Goal: Task Accomplishment & Management: Use online tool/utility

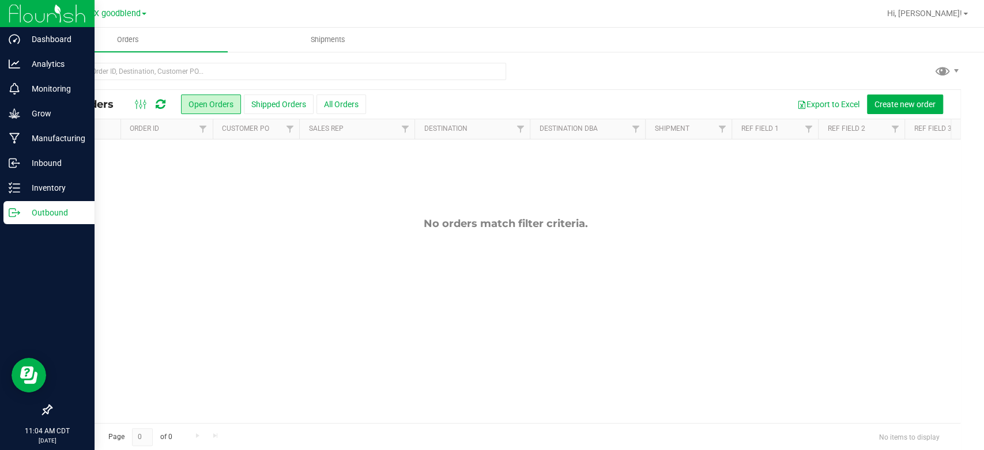
click at [21, 218] on p "Outbound" at bounding box center [54, 213] width 69 height 14
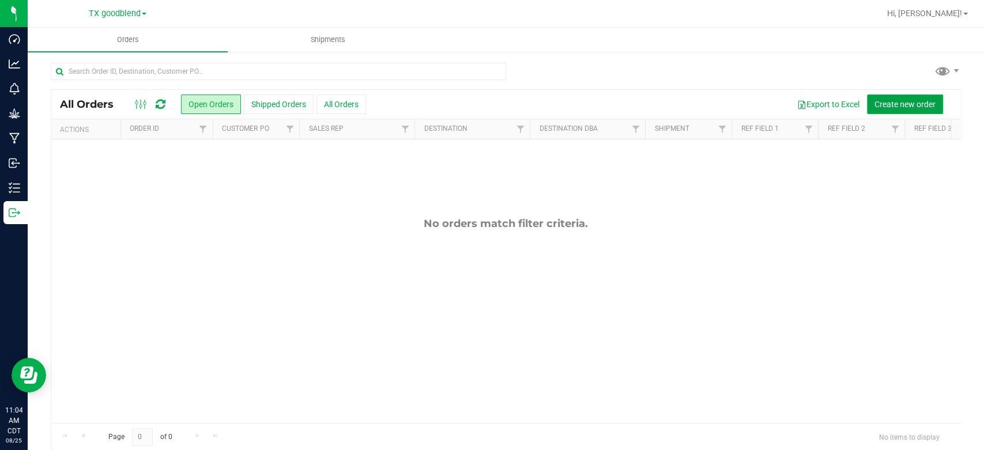
click at [887, 100] on span "Create new order" at bounding box center [905, 104] width 61 height 9
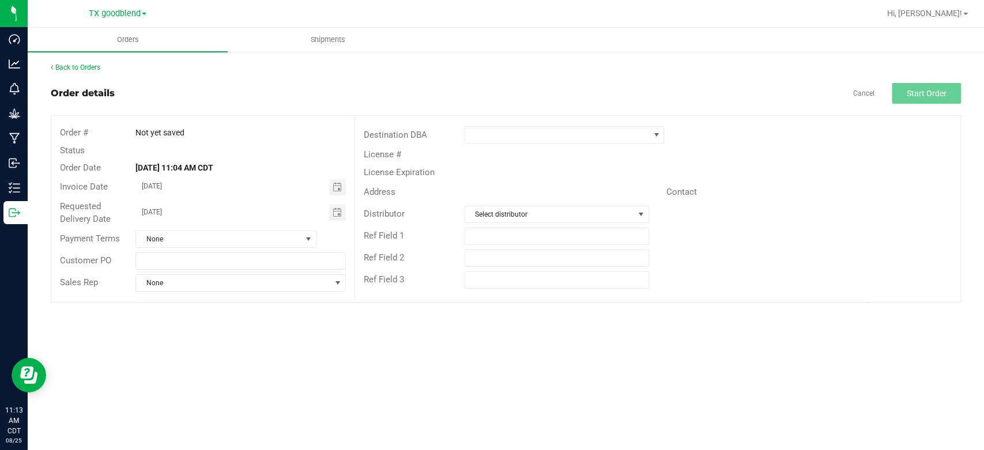
click at [921, 229] on div "Ref Field 1" at bounding box center [657, 236] width 605 height 22
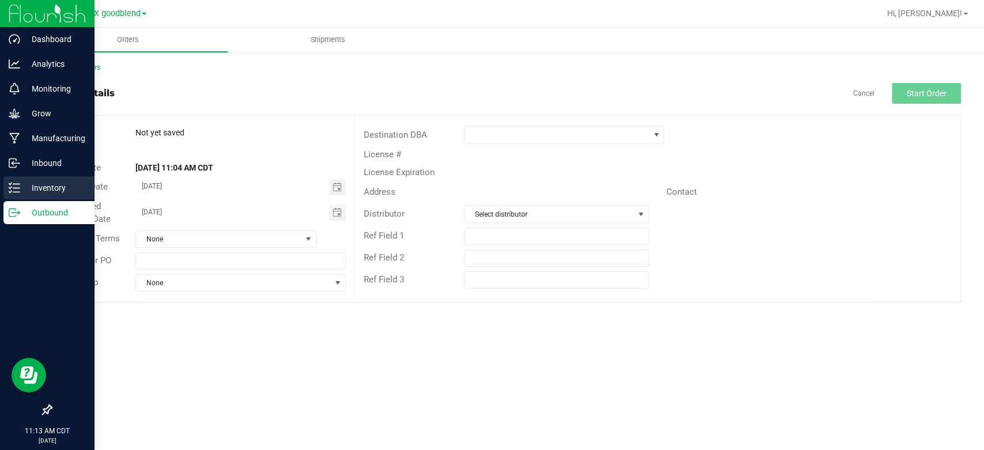
click at [34, 178] on div "Inventory" at bounding box center [48, 187] width 91 height 23
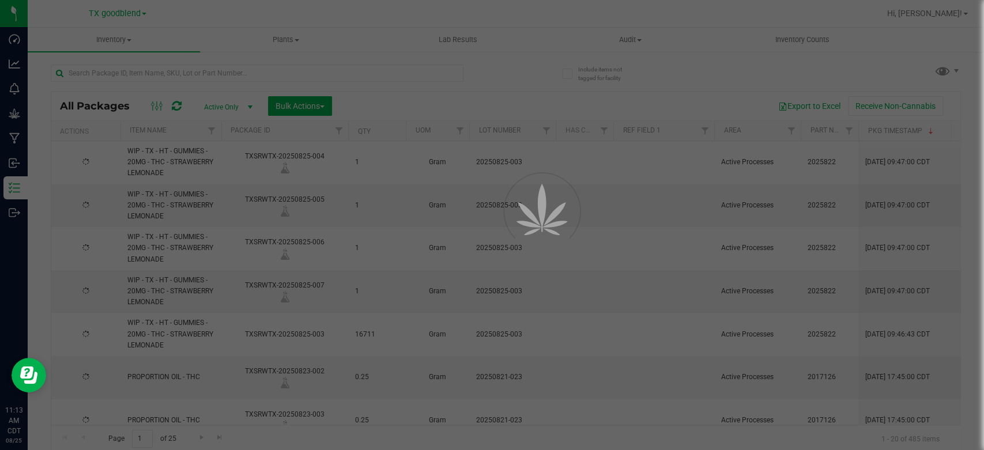
click at [184, 74] on div at bounding box center [492, 225] width 984 height 450
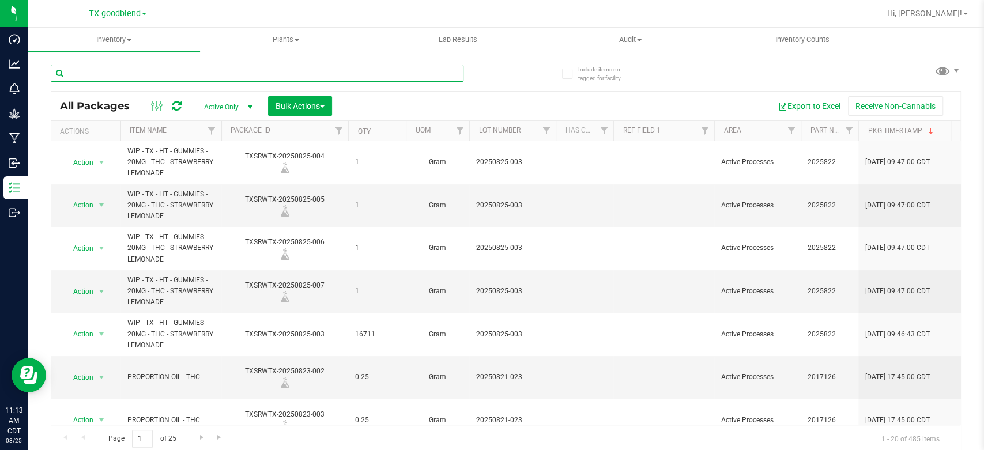
click at [184, 74] on input "text" at bounding box center [257, 73] width 413 height 17
type input "0821-023"
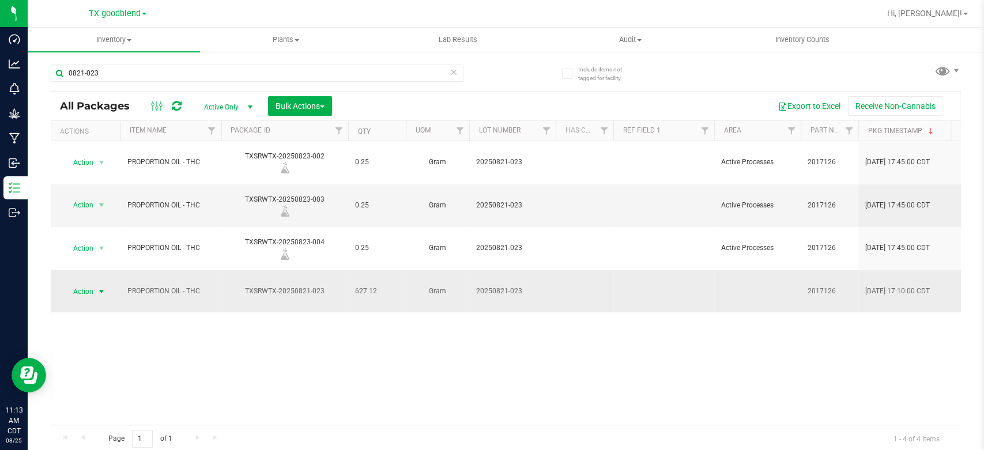
click at [88, 284] on span "Action" at bounding box center [78, 292] width 31 height 16
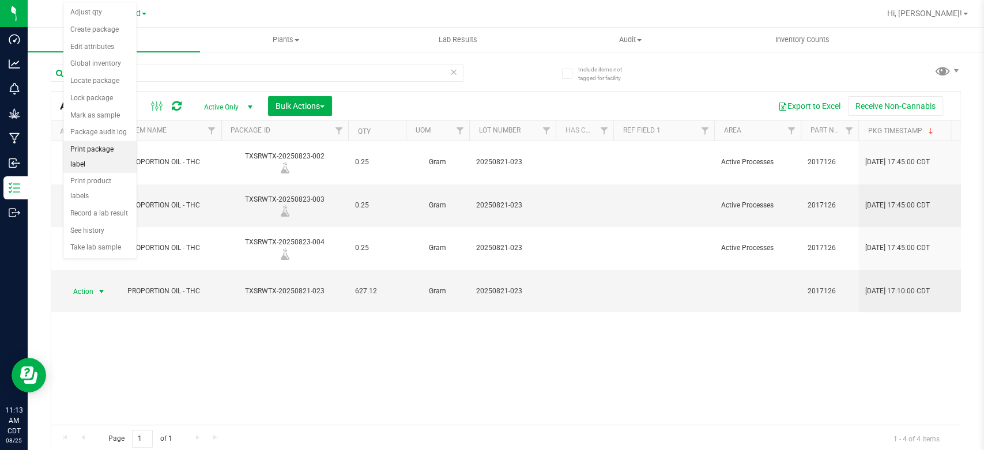
click at [111, 152] on li "Print package label" at bounding box center [99, 157] width 73 height 32
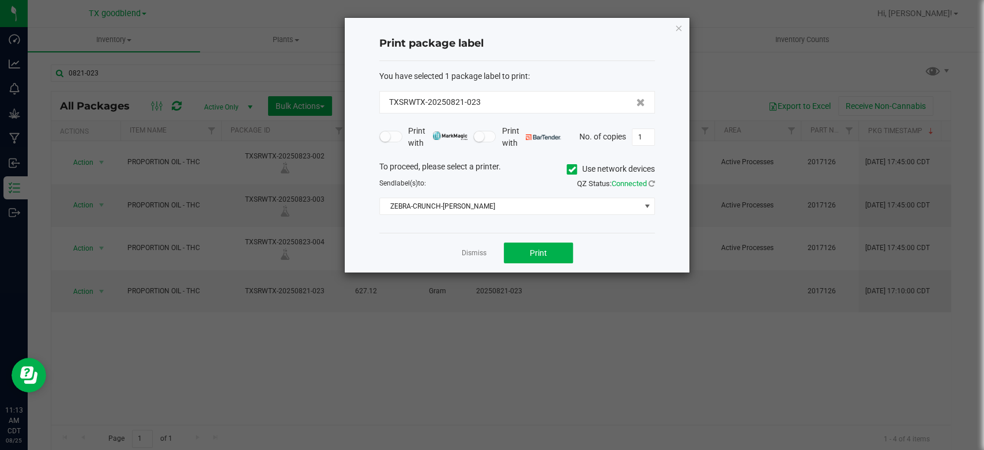
drag, startPoint x: 465, startPoint y: 254, endPoint x: 436, endPoint y: 277, distance: 36.6
click at [436, 277] on ngb-modal-window "Print package label You have selected 1 package label to print : TXSRWTX-202508…" at bounding box center [496, 225] width 993 height 450
click at [479, 254] on link "Dismiss" at bounding box center [474, 254] width 25 height 10
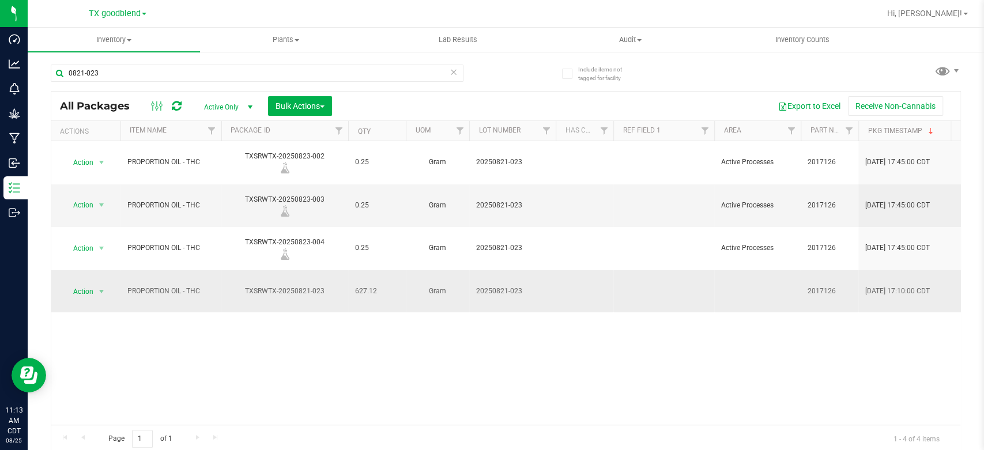
drag, startPoint x: 531, startPoint y: 250, endPoint x: 538, endPoint y: 248, distance: 7.1
click at [538, 286] on span "20250821-023" at bounding box center [512, 291] width 73 height 11
type input "20250821-023 (91.13%)"
click at [76, 284] on span "Action" at bounding box center [78, 292] width 31 height 16
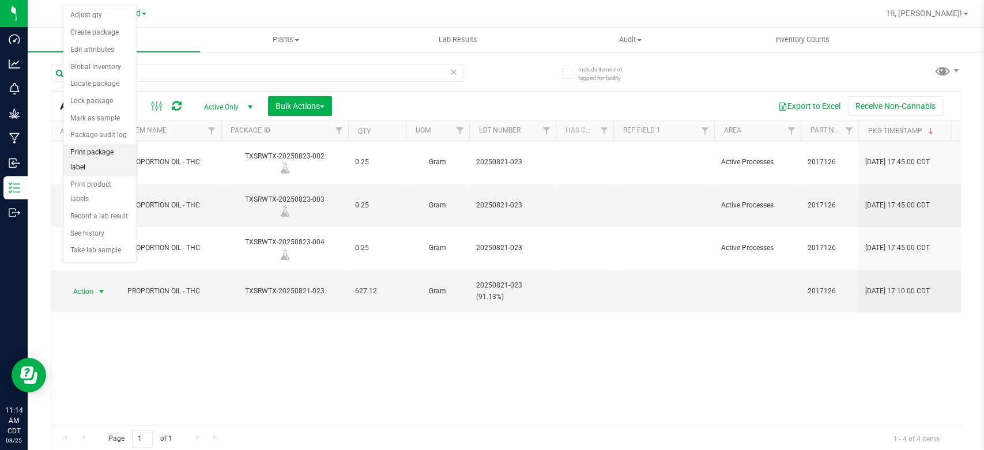
click at [93, 150] on li "Print package label" at bounding box center [99, 160] width 73 height 32
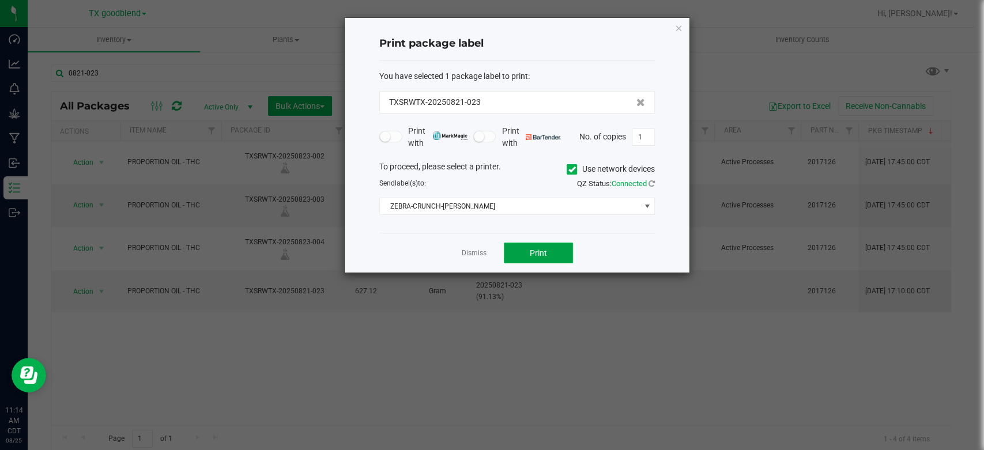
click at [518, 257] on button "Print" at bounding box center [538, 253] width 69 height 21
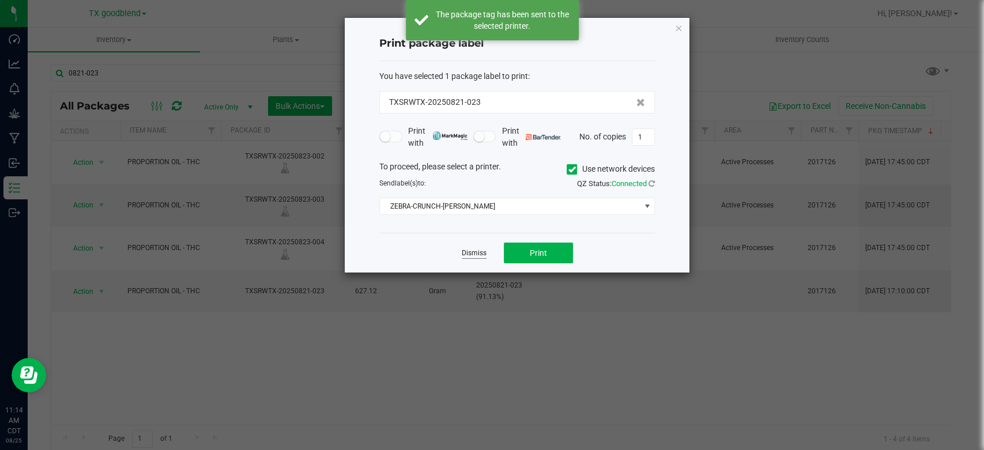
click at [471, 257] on link "Dismiss" at bounding box center [474, 254] width 25 height 10
